Goal: Task Accomplishment & Management: Use online tool/utility

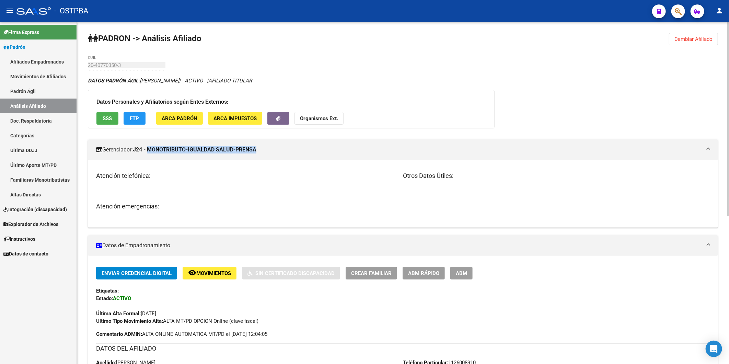
click at [698, 42] on button "Cambiar Afiliado" at bounding box center [693, 39] width 49 height 12
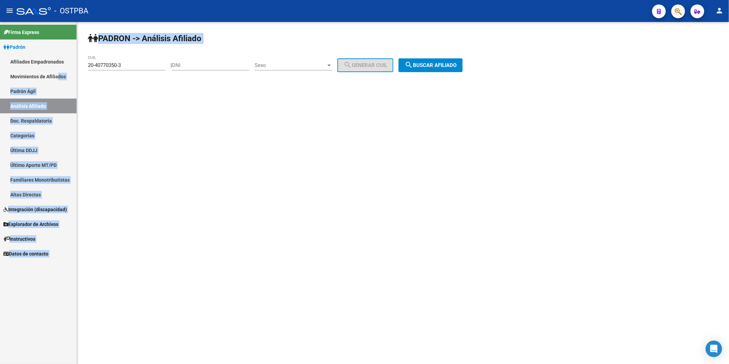
drag, startPoint x: 143, startPoint y: 62, endPoint x: 74, endPoint y: 73, distance: 70.3
click at [63, 73] on mat-sidenav-container "Firma Express Padrón Afiliados Empadronados Movimientos de Afiliados Padrón Ági…" at bounding box center [364, 193] width 729 height 342
drag, startPoint x: 74, startPoint y: 73, endPoint x: 152, endPoint y: 69, distance: 78.0
click at [159, 73] on div "20-40770350-3 CUIL" at bounding box center [127, 66] width 78 height 21
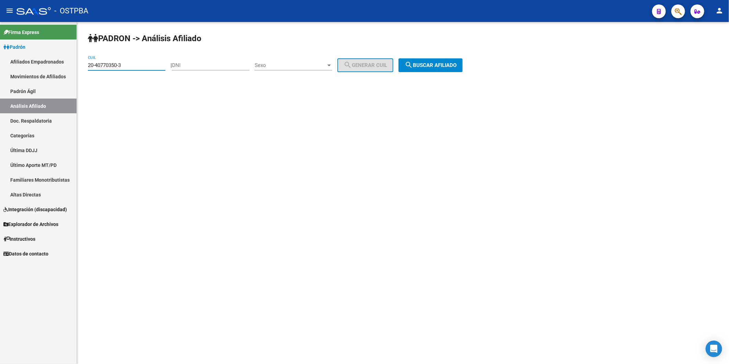
drag, startPoint x: 146, startPoint y: 65, endPoint x: 79, endPoint y: 63, distance: 66.6
click at [79, 63] on div "PADRON -> Análisis Afiliado 20-40770350-3 CUIL | DNI Sexo Sexo search Generar C…" at bounding box center [403, 58] width 652 height 72
click at [184, 64] on input "DNI" at bounding box center [211, 65] width 78 height 6
drag, startPoint x: 145, startPoint y: 65, endPoint x: 86, endPoint y: 64, distance: 59.0
click at [86, 64] on div "PADRON -> Análisis Afiliado 20-40770350-3 CUIL | DNI Sexo Sexo search Generar C…" at bounding box center [403, 58] width 652 height 72
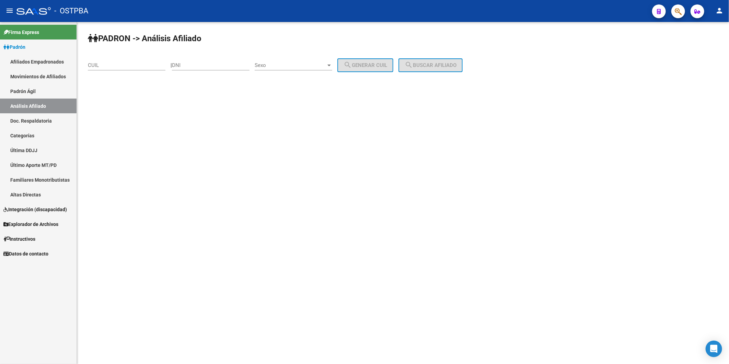
click at [191, 61] on div "DNI" at bounding box center [211, 63] width 78 height 15
paste input "27148600"
type input "27148600"
click at [332, 64] on div at bounding box center [329, 64] width 6 height 5
drag, startPoint x: 323, startPoint y: 77, endPoint x: 352, endPoint y: 73, distance: 28.8
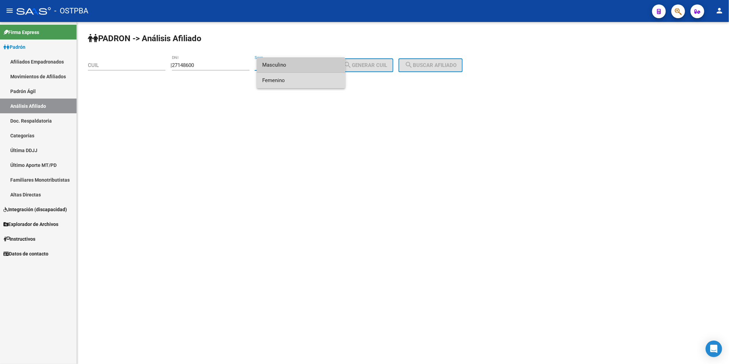
click at [325, 77] on span "Femenino" at bounding box center [301, 80] width 78 height 15
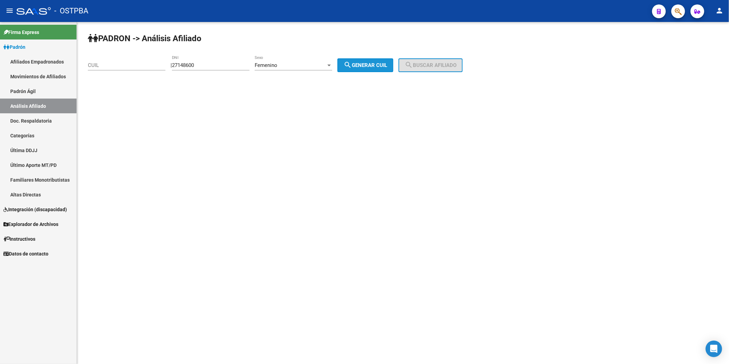
drag, startPoint x: 365, startPoint y: 66, endPoint x: 436, endPoint y: 71, distance: 71.2
click at [368, 67] on span "search Generar CUIL" at bounding box center [365, 65] width 44 height 6
type input "27-27148600-1"
click at [436, 69] on button "search Buscar afiliado" at bounding box center [430, 65] width 64 height 14
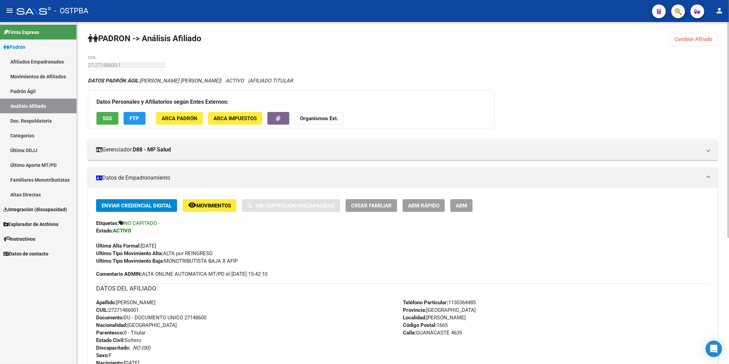
click at [47, 108] on link "Análisis Afiliado" at bounding box center [38, 105] width 76 height 15
